Goal: Transaction & Acquisition: Purchase product/service

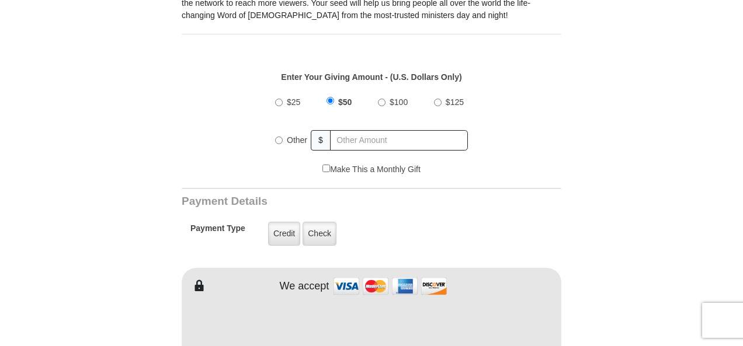
scroll to position [409, 0]
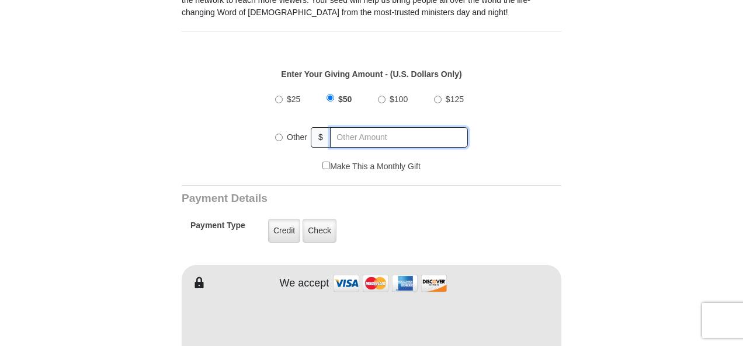
radio input "true"
click at [346, 128] on input "text" at bounding box center [399, 137] width 137 height 20
type input "5"
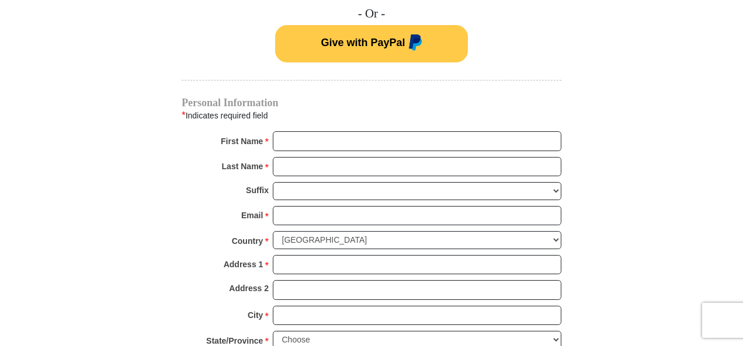
scroll to position [817, 0]
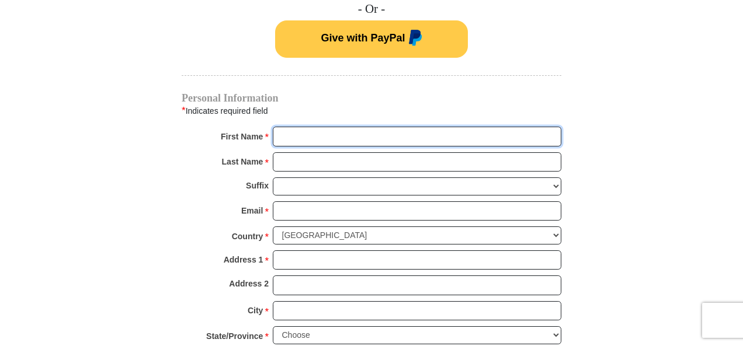
click at [291, 127] on input "First Name *" at bounding box center [417, 137] width 288 height 20
type input "[PERSON_NAME]"
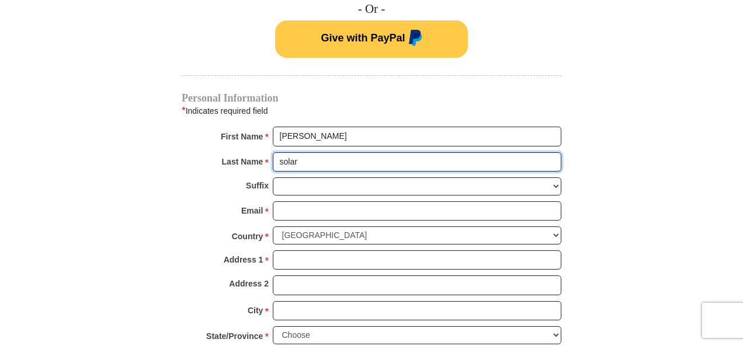
type input "solar"
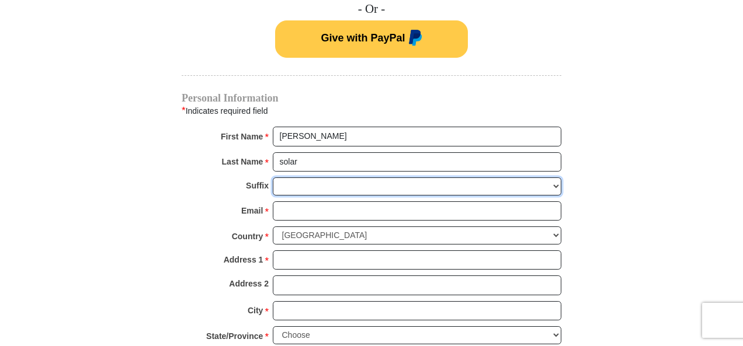
select select "Jr"
paste input "[EMAIL_ADDRESS][DOMAIN_NAME]"
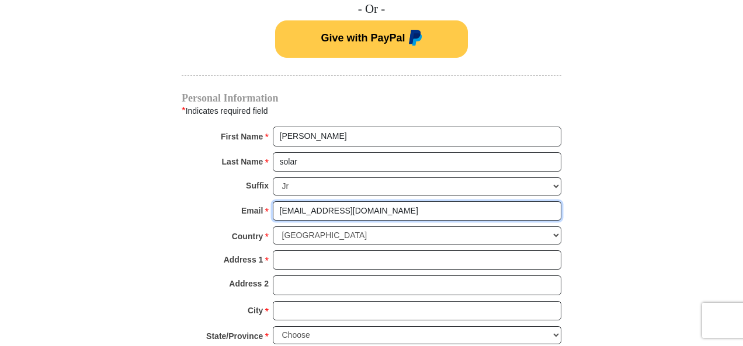
type input "[EMAIL_ADDRESS][DOMAIN_NAME]"
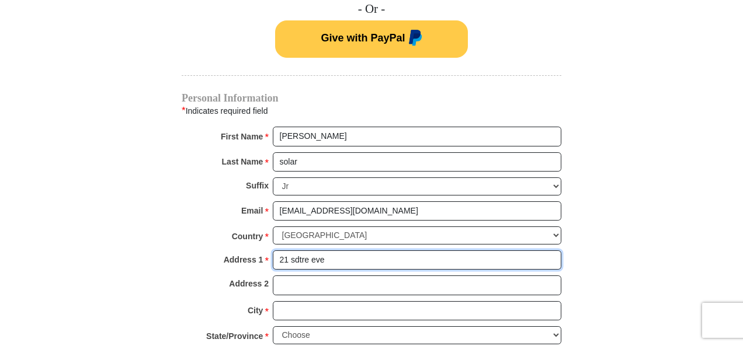
type input "21 sdtre eve"
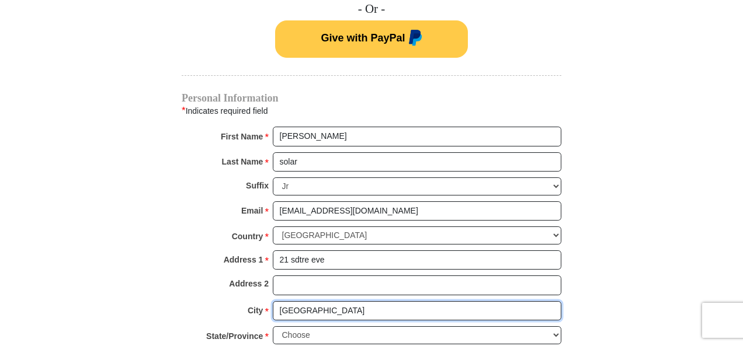
type input "[GEOGRAPHIC_DATA]"
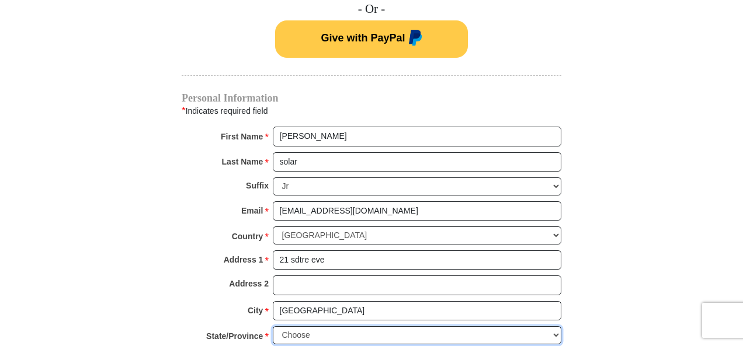
select select "CA"
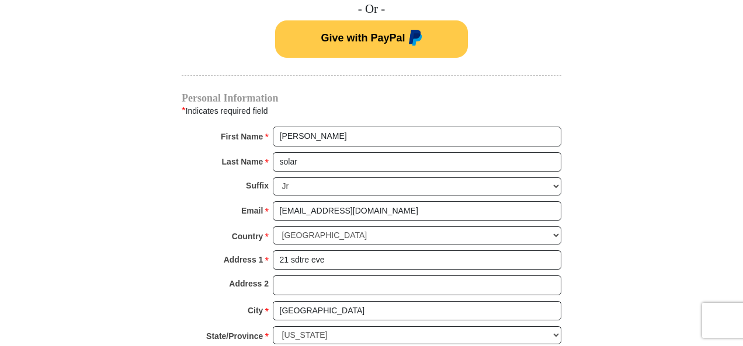
scroll to position [821, 0]
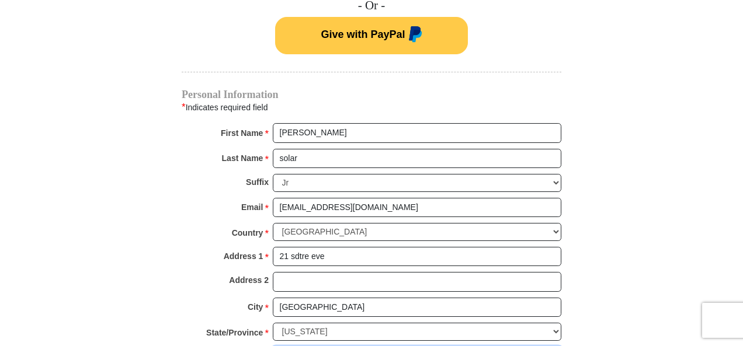
type input "+"
type input "90080"
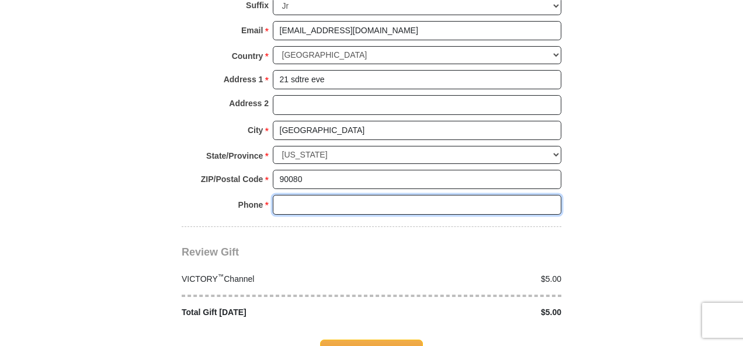
scroll to position [1009, 0]
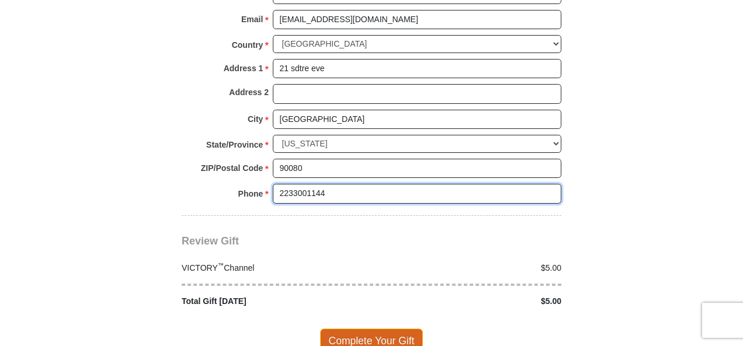
type input "2233001144"
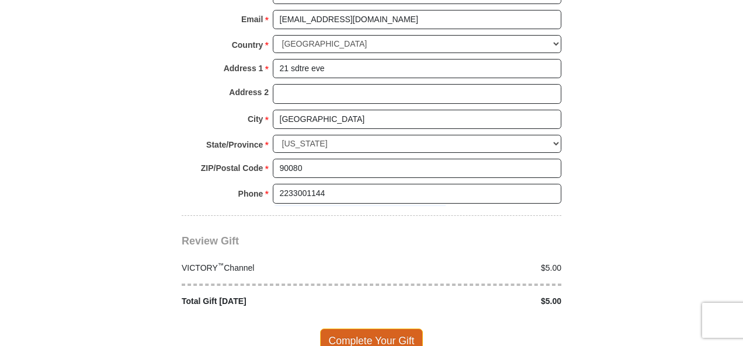
click at [399, 329] on span "Complete Your Gift" at bounding box center [371, 341] width 103 height 25
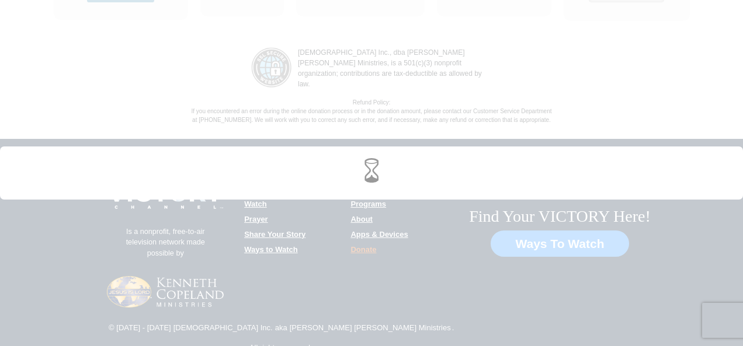
scroll to position [1663, 0]
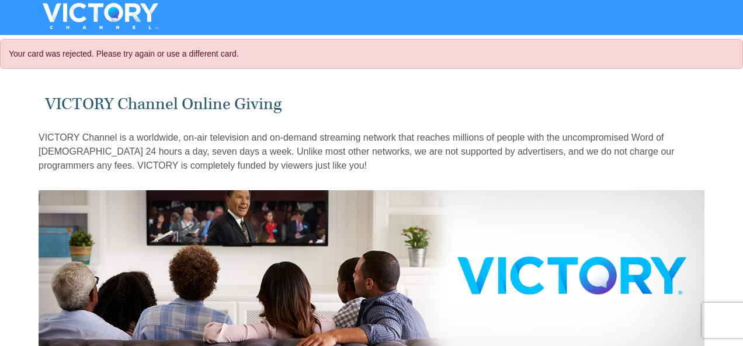
select select "CA"
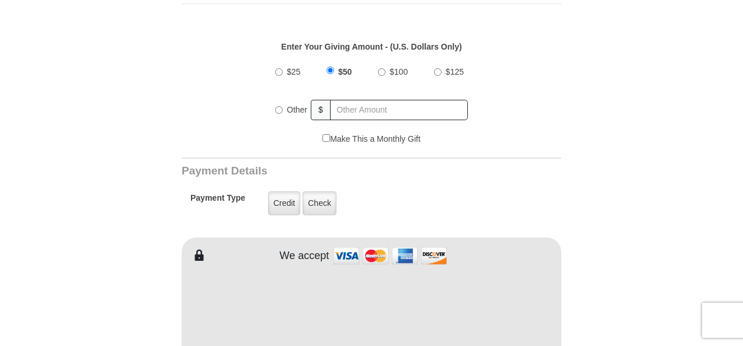
scroll to position [467, 0]
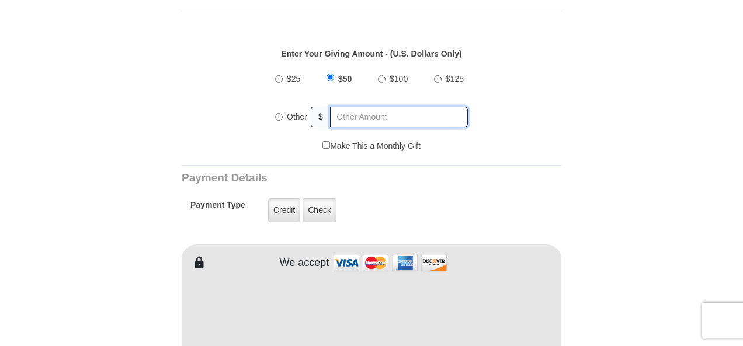
radio input "true"
click at [363, 113] on input "text" at bounding box center [399, 117] width 137 height 20
type input "5"
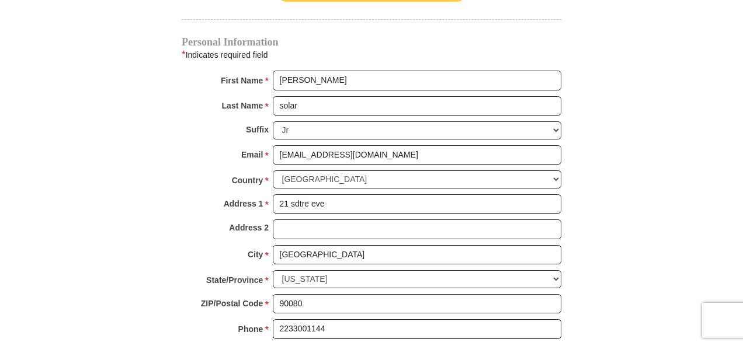
scroll to position [1109, 0]
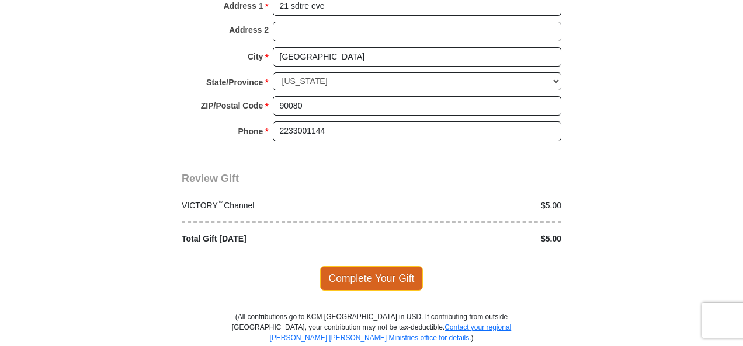
click at [388, 266] on span "Complete Your Gift" at bounding box center [371, 278] width 103 height 25
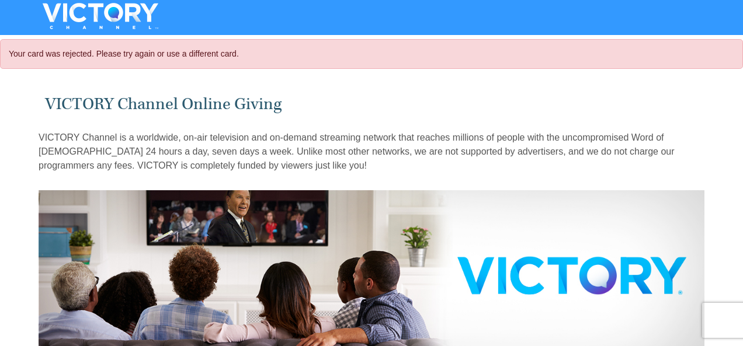
select select "CA"
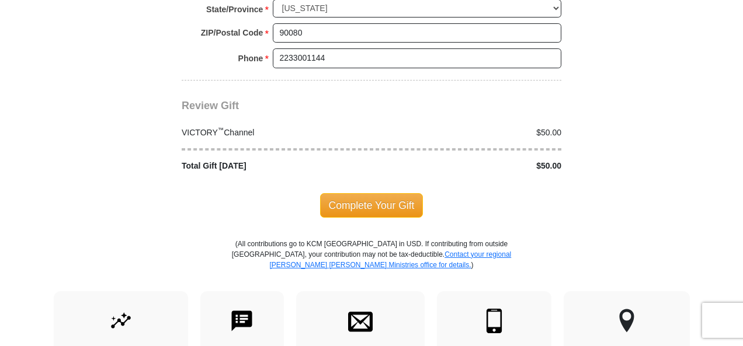
scroll to position [1284, 0]
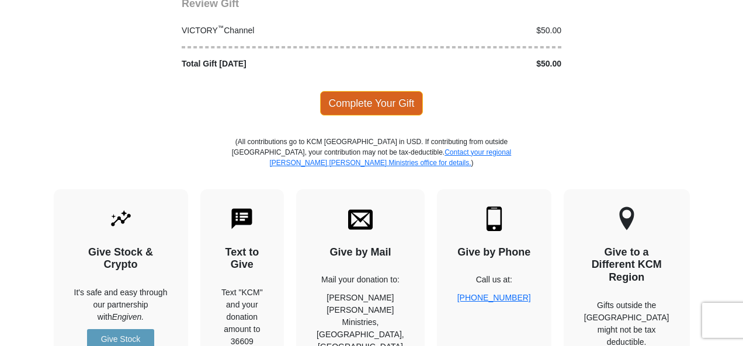
click at [363, 91] on span "Complete Your Gift" at bounding box center [371, 103] width 103 height 25
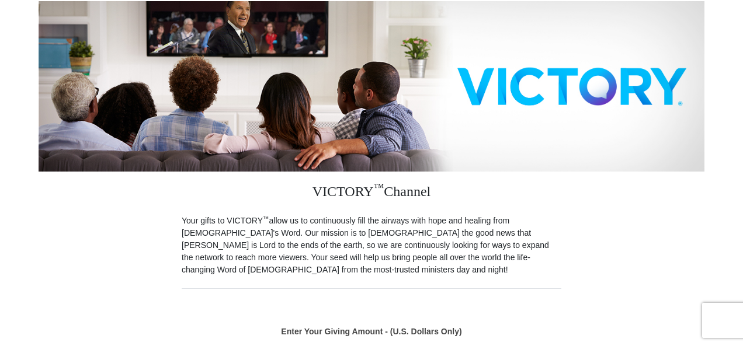
scroll to position [360, 0]
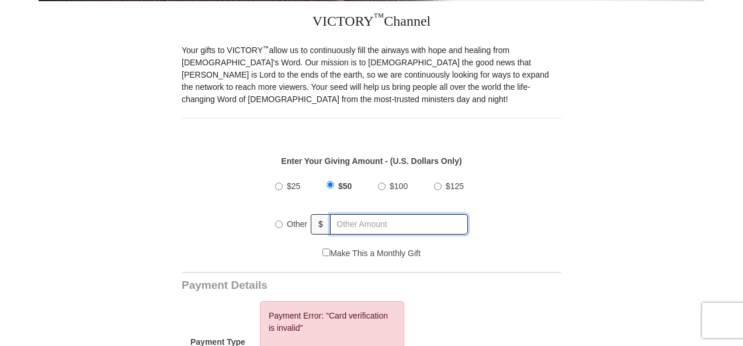
radio input "true"
click at [370, 214] on input "text" at bounding box center [399, 224] width 137 height 20
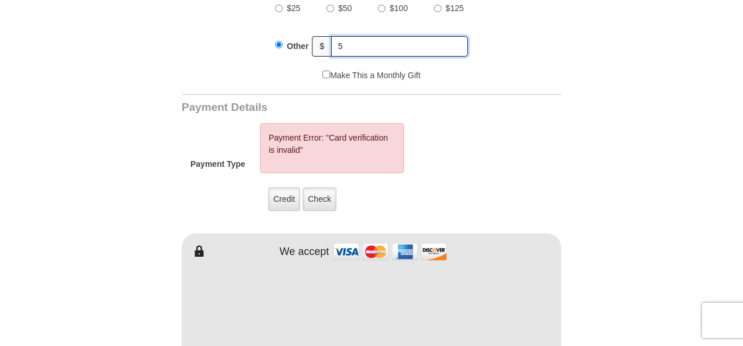
scroll to position [593, 0]
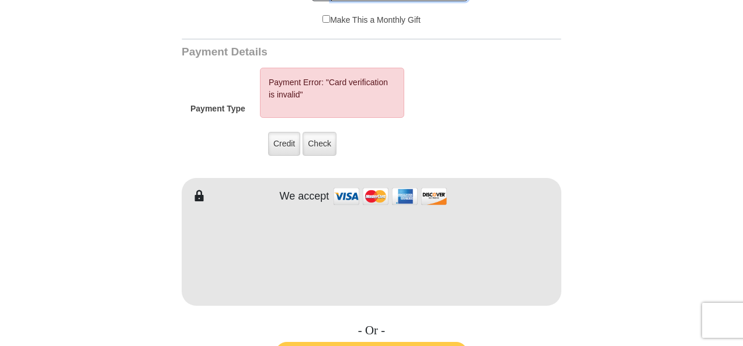
type input "5"
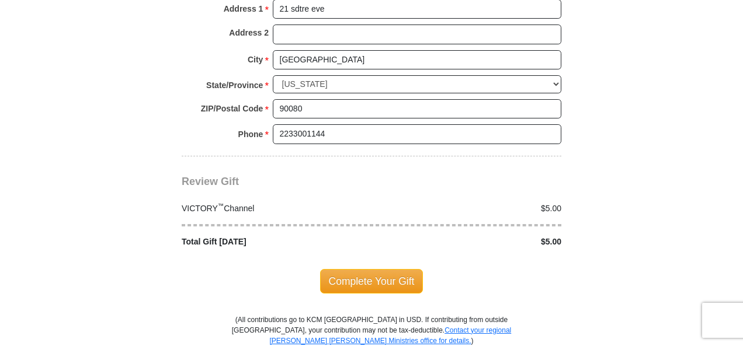
scroll to position [1294, 0]
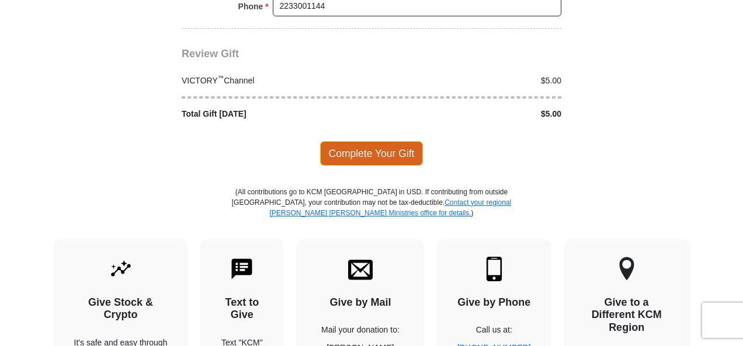
click at [389, 141] on span "Complete Your Gift" at bounding box center [371, 153] width 103 height 25
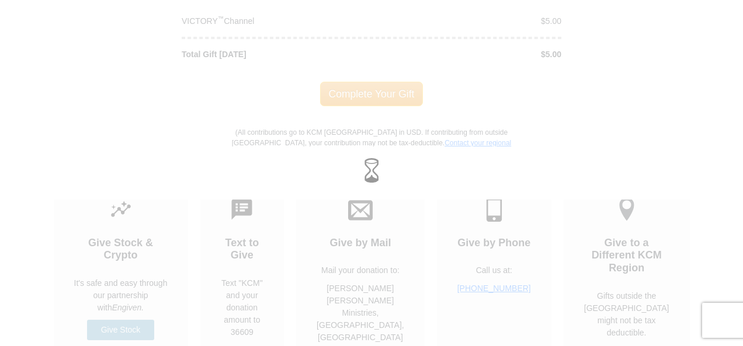
scroll to position [1235, 0]
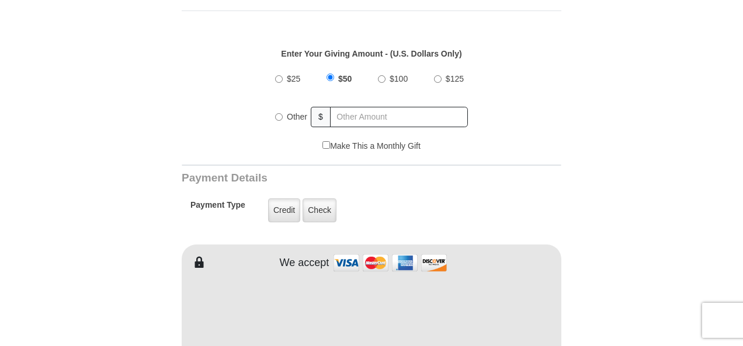
select select "CA"
radio input "true"
click at [364, 107] on input "text" at bounding box center [399, 117] width 137 height 20
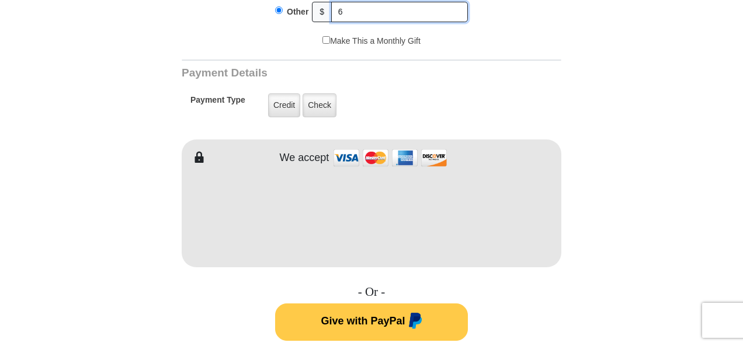
scroll to position [642, 0]
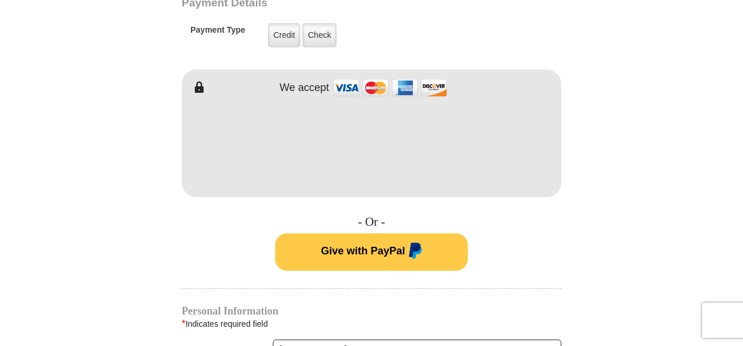
type input "6"
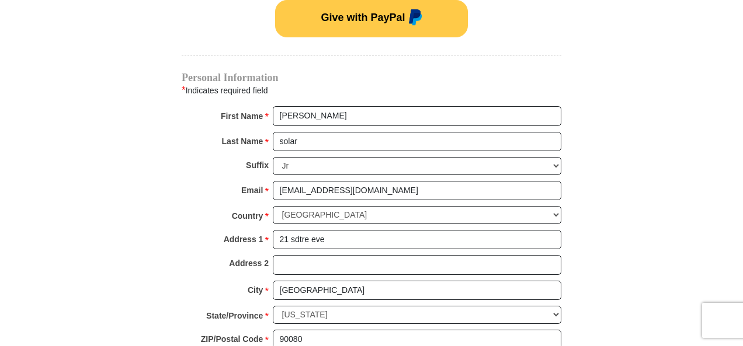
scroll to position [1168, 0]
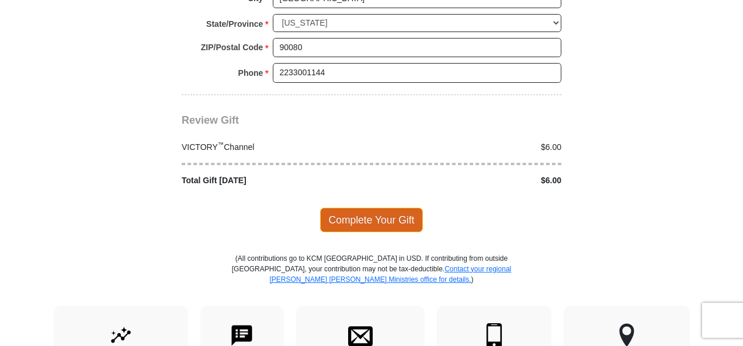
click at [389, 208] on span "Complete Your Gift" at bounding box center [371, 220] width 103 height 25
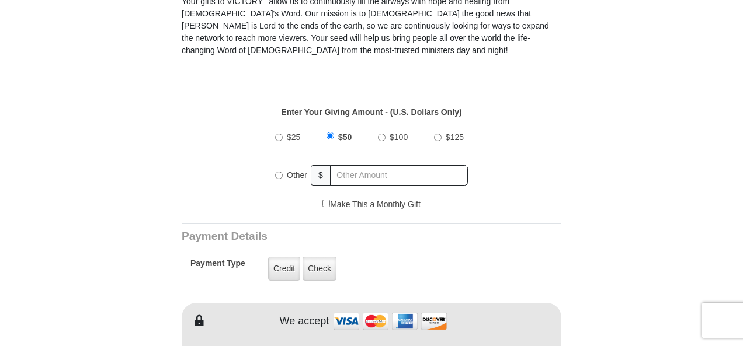
select select "CA"
radio input "true"
click at [362, 165] on input "text" at bounding box center [399, 175] width 137 height 20
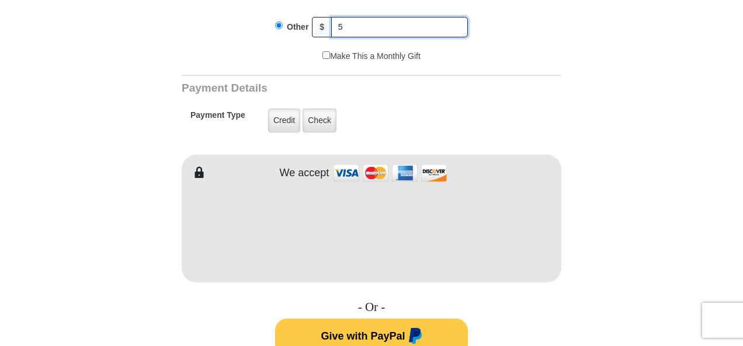
scroll to position [584, 0]
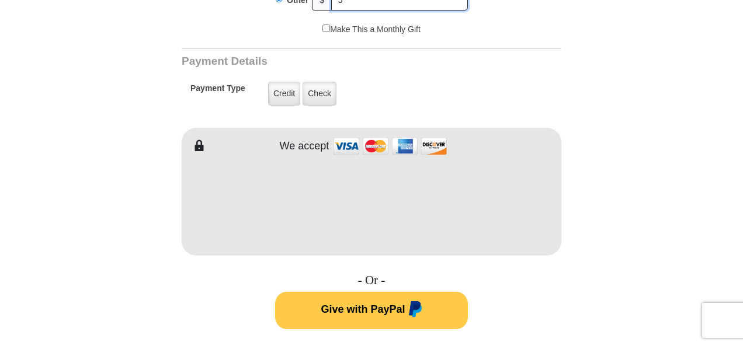
type input "5"
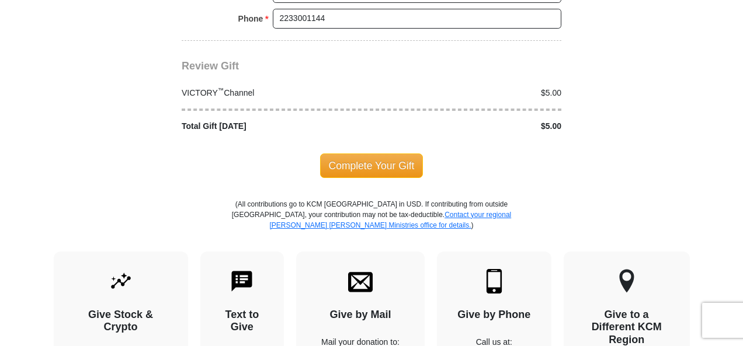
scroll to position [1343, 0]
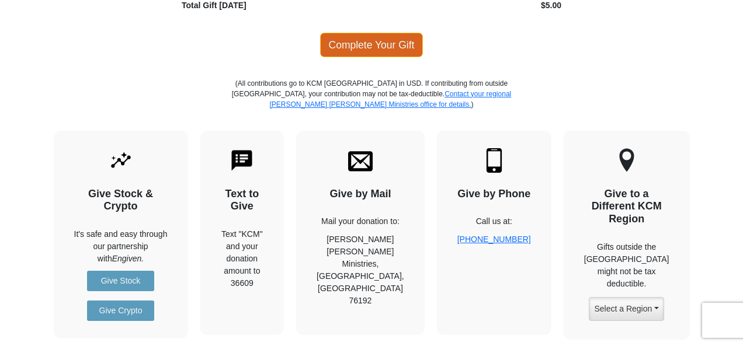
click at [372, 33] on span "Complete Your Gift" at bounding box center [371, 45] width 103 height 25
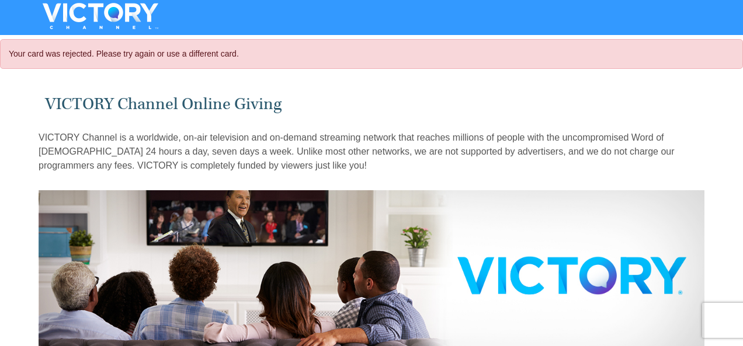
select select "CA"
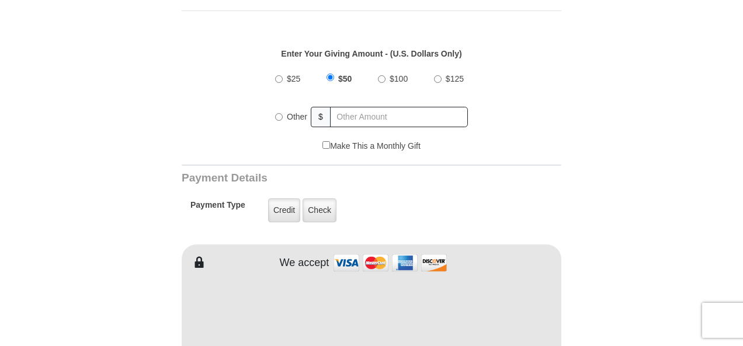
scroll to position [467, 0]
radio input "true"
click at [373, 107] on input "text" at bounding box center [399, 117] width 137 height 20
type input "5"
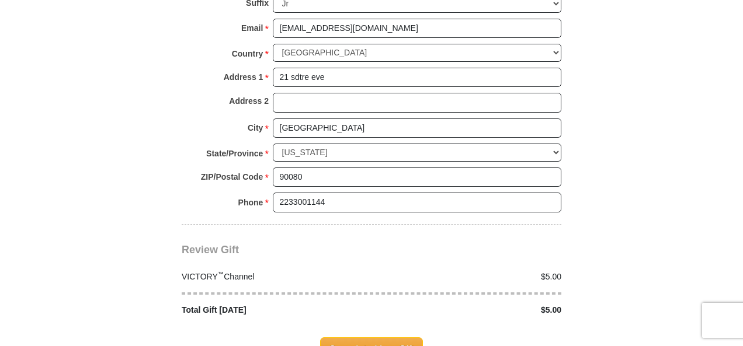
scroll to position [1109, 0]
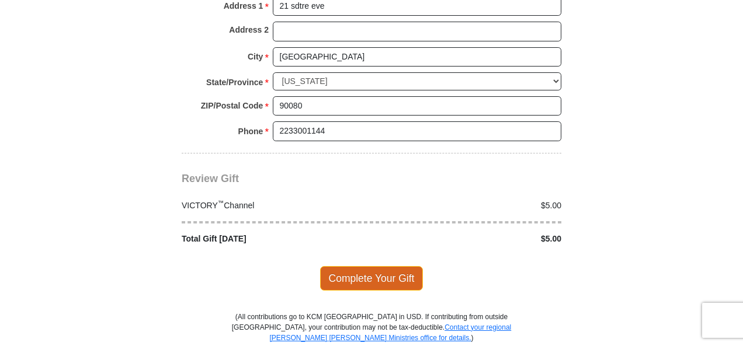
click at [356, 266] on span "Complete Your Gift" at bounding box center [371, 278] width 103 height 25
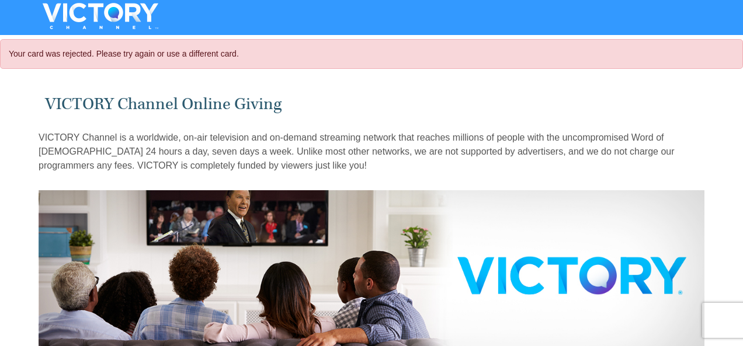
select select "CA"
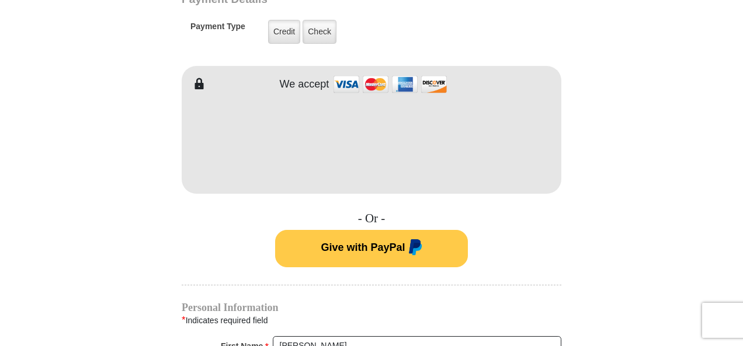
scroll to position [525, 0]
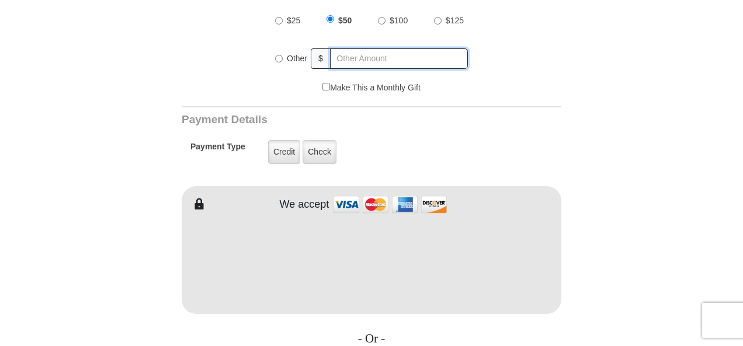
radio input "true"
click at [386, 48] on input "text" at bounding box center [399, 58] width 137 height 20
type input "5"
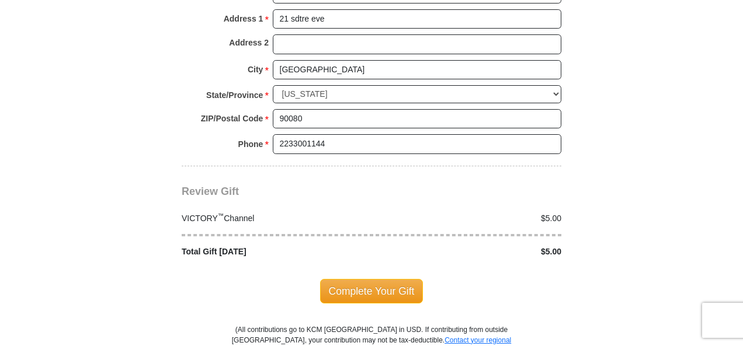
scroll to position [1284, 0]
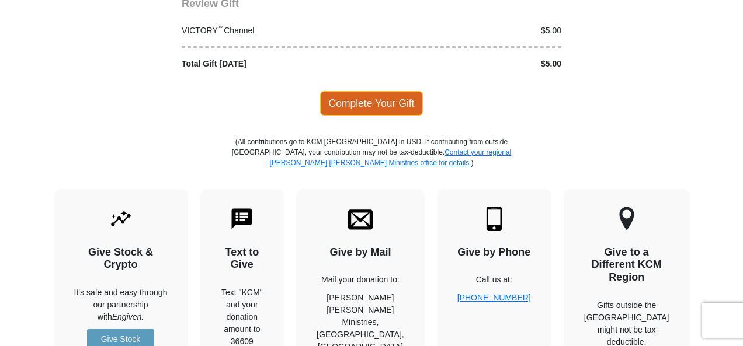
click at [377, 91] on span "Complete Your Gift" at bounding box center [371, 103] width 103 height 25
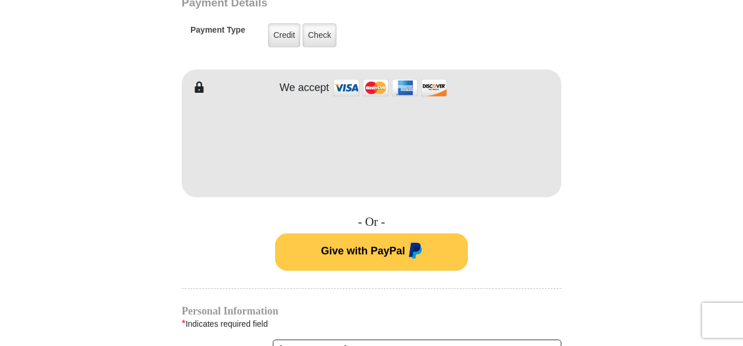
scroll to position [642, 0]
select select "CA"
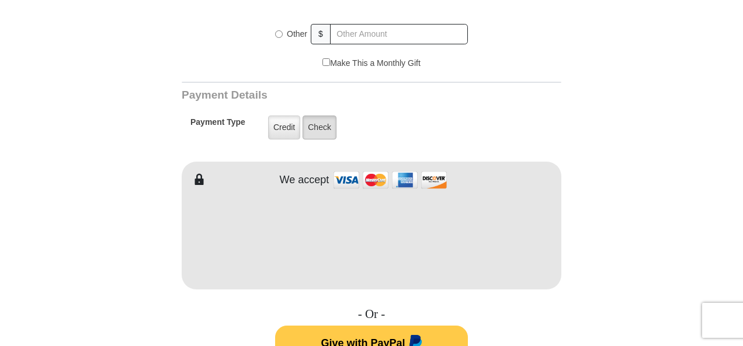
scroll to position [467, 0]
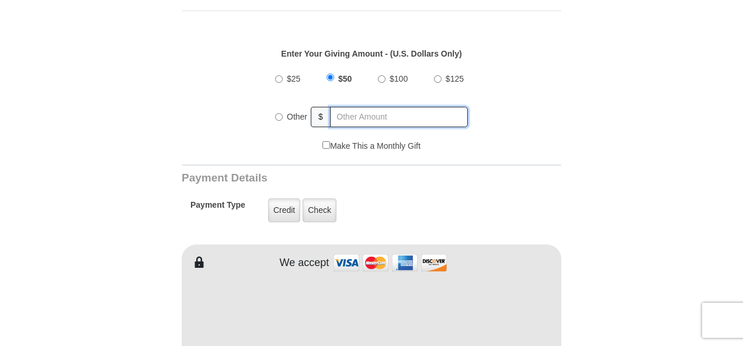
radio input "true"
click at [357, 107] on input "text" at bounding box center [399, 117] width 137 height 20
type input "5"
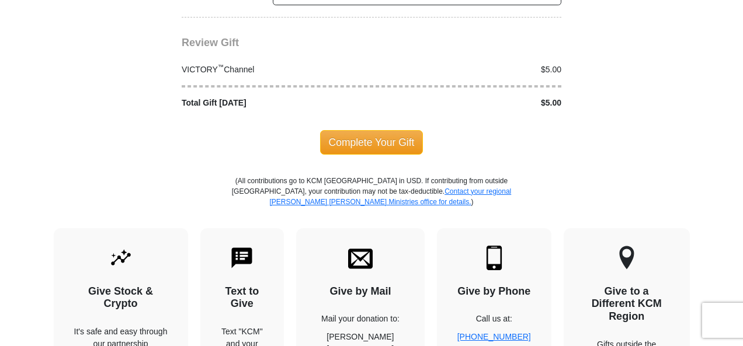
scroll to position [1284, 0]
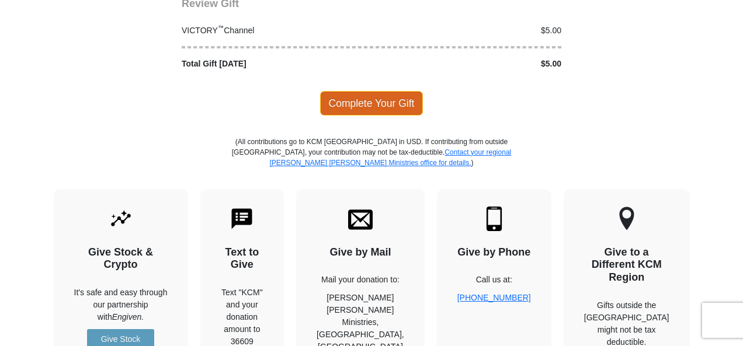
click at [389, 91] on span "Complete Your Gift" at bounding box center [371, 103] width 103 height 25
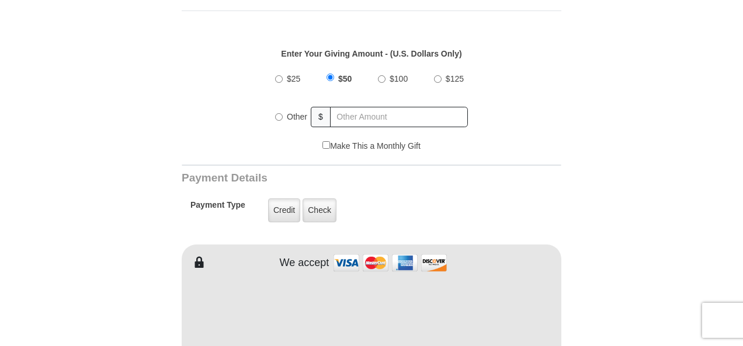
select select "CA"
radio input "true"
click at [354, 107] on input "text" at bounding box center [399, 117] width 137 height 20
type input "5"
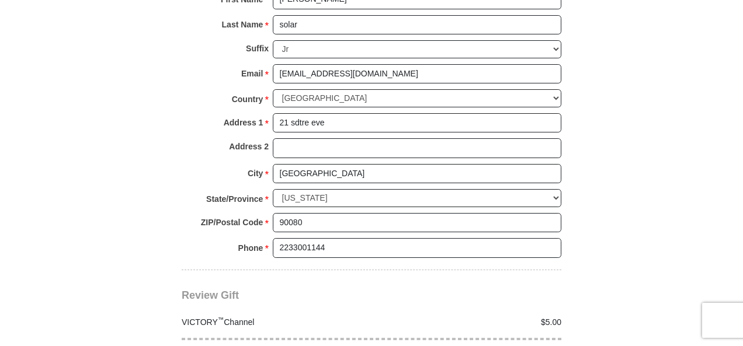
scroll to position [1168, 0]
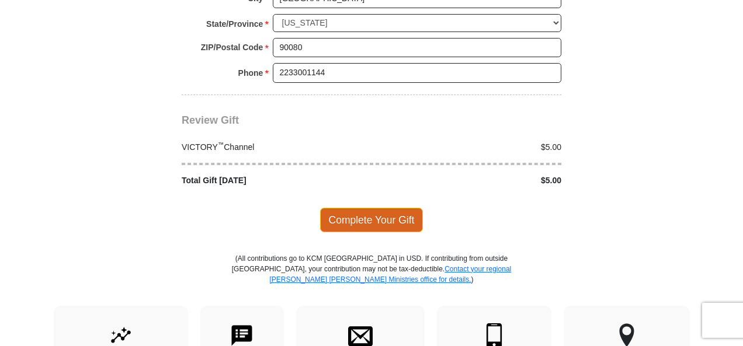
click at [383, 208] on span "Complete Your Gift" at bounding box center [371, 220] width 103 height 25
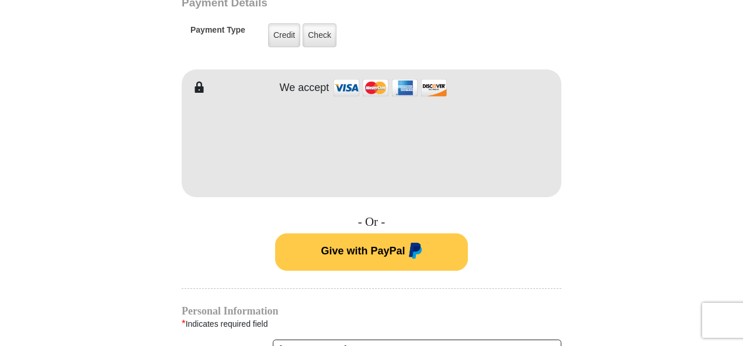
select select "CA"
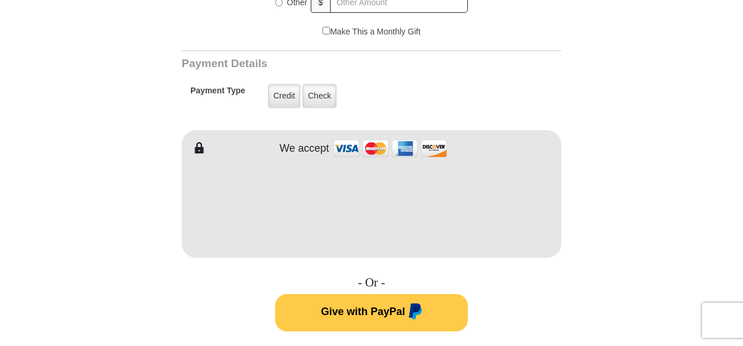
scroll to position [467, 0]
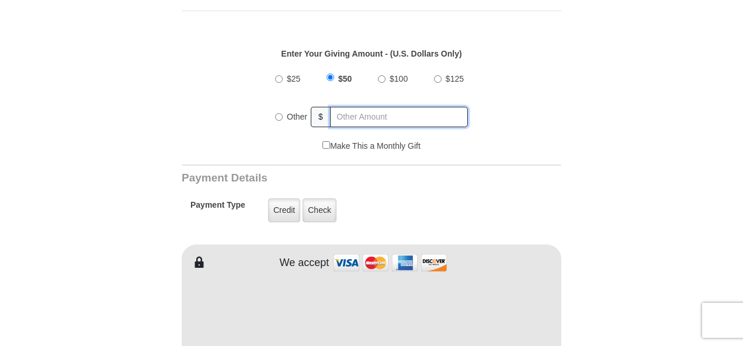
radio input "true"
click at [364, 107] on input "text" at bounding box center [399, 117] width 137 height 20
type input "5"
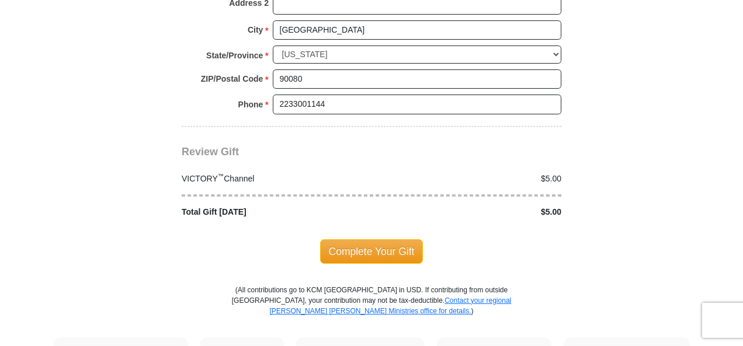
scroll to position [1284, 0]
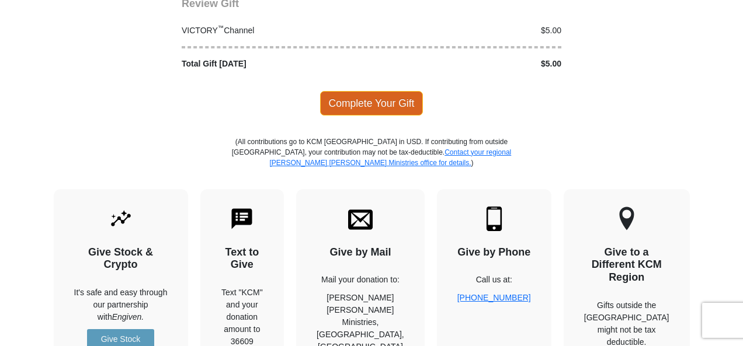
click at [387, 91] on span "Complete Your Gift" at bounding box center [371, 103] width 103 height 25
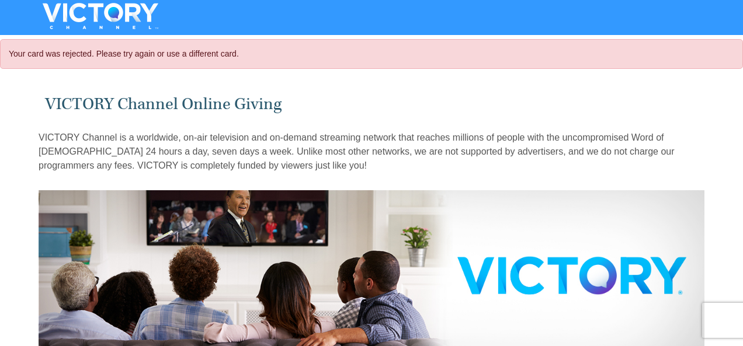
select select "CA"
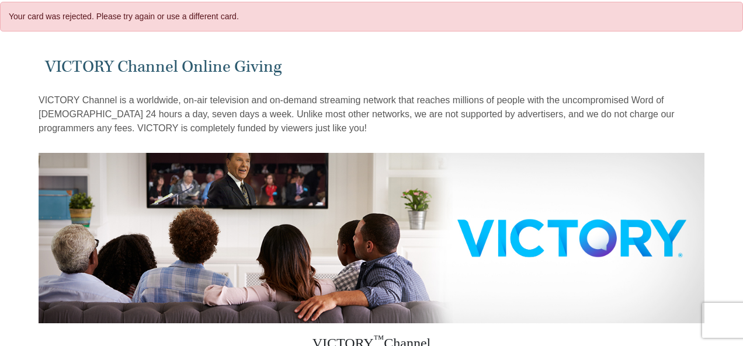
scroll to position [292, 0]
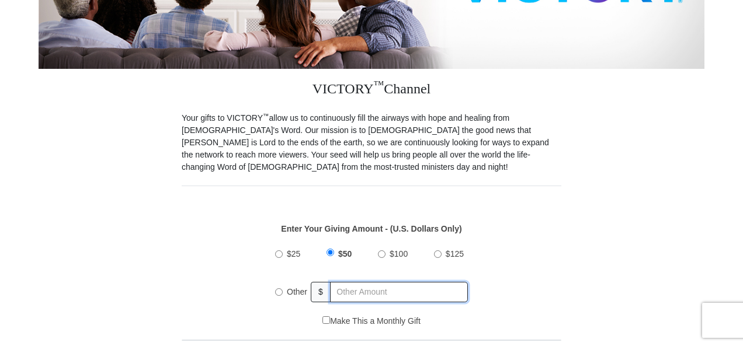
radio input "true"
click at [422, 282] on input "text" at bounding box center [399, 292] width 137 height 20
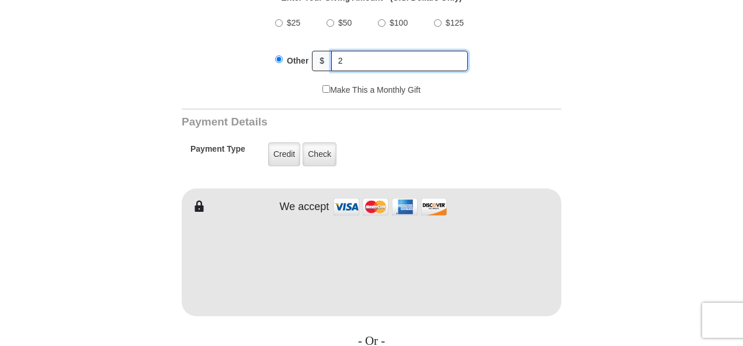
scroll to position [525, 0]
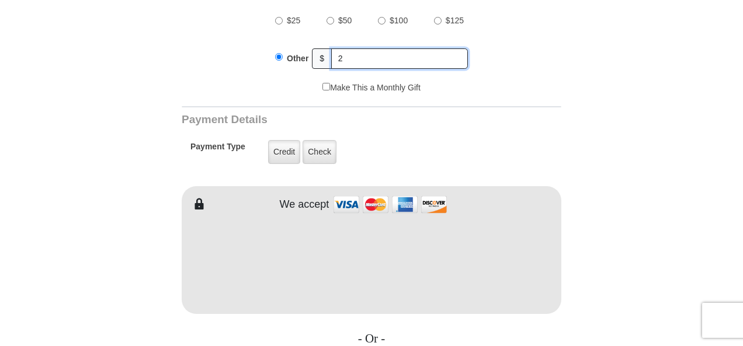
type input "2"
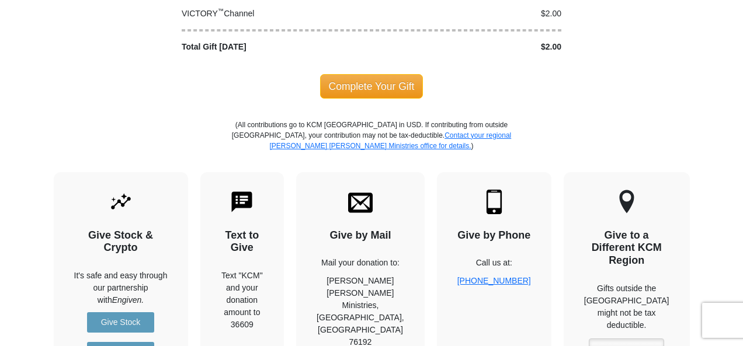
scroll to position [1226, 0]
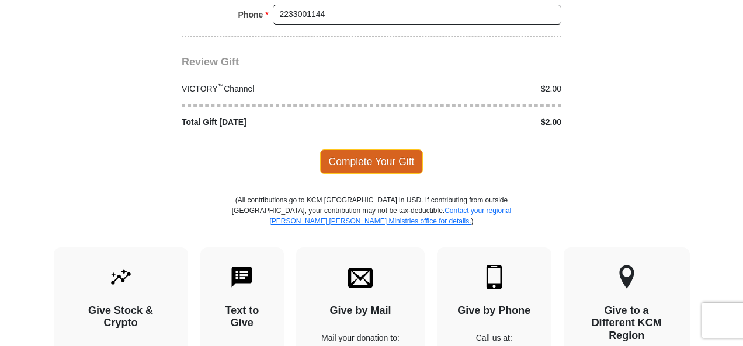
click at [380, 149] on span "Complete Your Gift" at bounding box center [371, 161] width 103 height 25
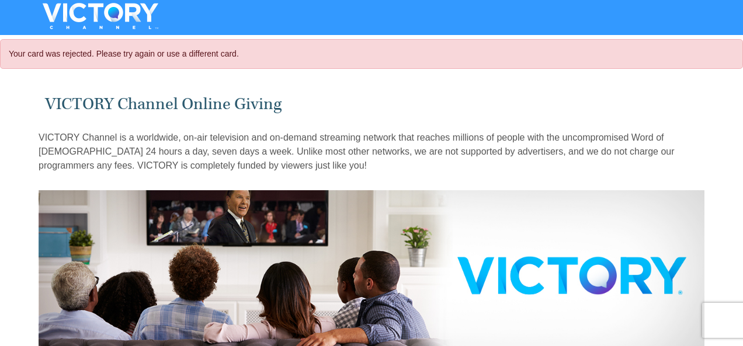
select select "CA"
